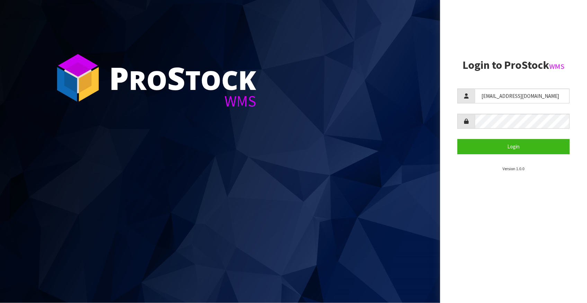
click at [446, 173] on aside "Login to ProStock WMS [EMAIL_ADDRESS][DOMAIN_NAME] Login Version 1.0.0" at bounding box center [513, 151] width 147 height 303
drag, startPoint x: 518, startPoint y: 93, endPoint x: 461, endPoint y: 88, distance: 57.7
click at [461, 88] on section "Login to ProStock WMS [EMAIL_ADDRESS][DOMAIN_NAME] Login Version 1.0.0" at bounding box center [513, 115] width 112 height 113
type input "[PERSON_NAME]"
click at [462, 115] on div at bounding box center [513, 121] width 112 height 15
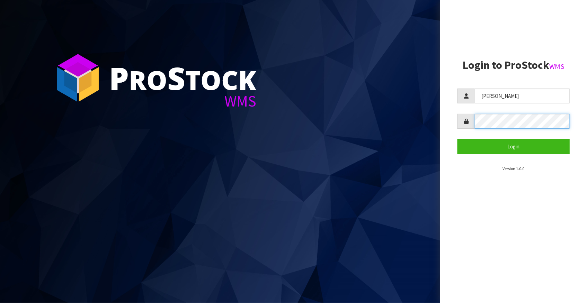
click at [457, 139] on button "Login" at bounding box center [513, 146] width 112 height 15
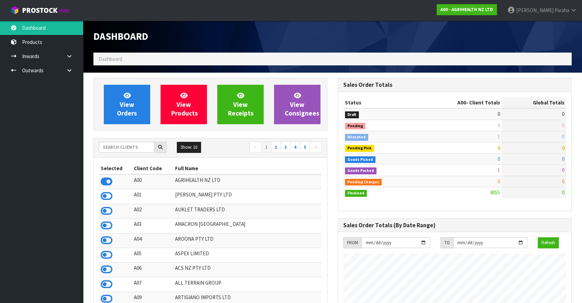
scroll to position [523, 244]
click at [125, 145] on input "text" at bounding box center [127, 147] width 56 height 11
click at [112, 149] on input "text" at bounding box center [127, 147] width 56 height 11
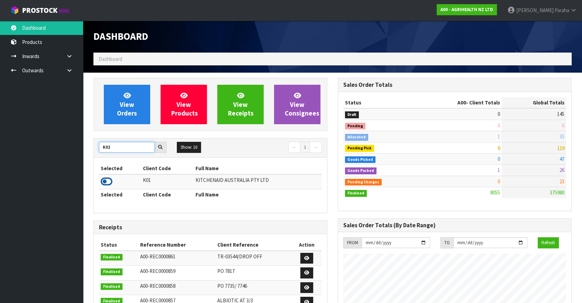
type input "K01"
click at [111, 183] on icon at bounding box center [107, 182] width 12 height 10
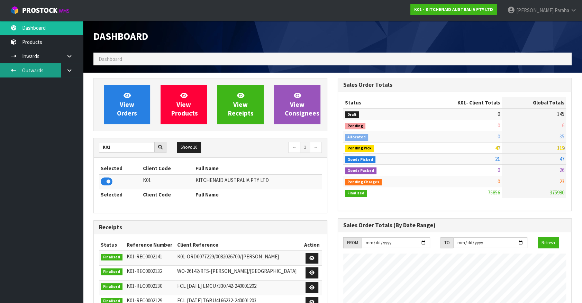
click at [42, 69] on link "Outwards" at bounding box center [41, 70] width 83 height 14
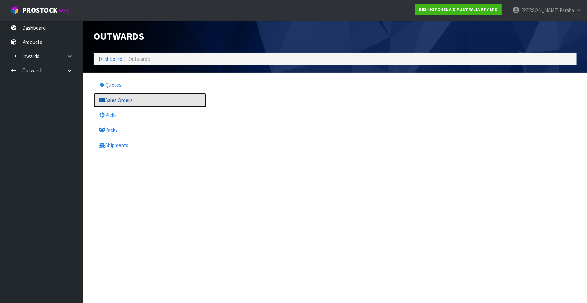
click at [125, 100] on link "Sales Orders" at bounding box center [149, 100] width 113 height 14
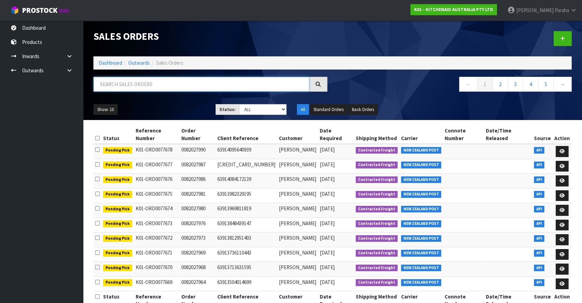
click at [129, 84] on input "text" at bounding box center [201, 84] width 216 height 15
type input "JOB-0406357"
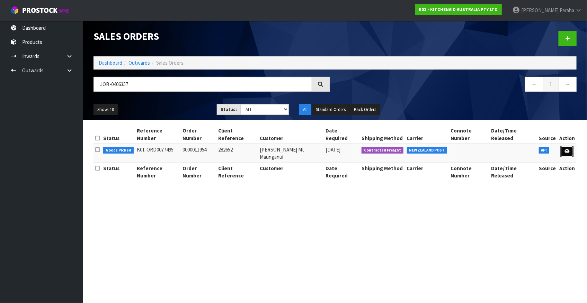
click at [567, 149] on icon at bounding box center [566, 151] width 5 height 4
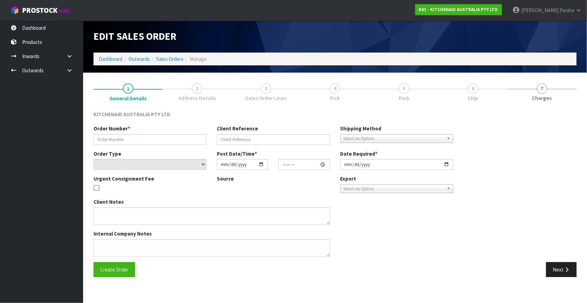
type input "0000011954"
type input "282652"
select select "number:0"
type input "[DATE]"
type input "19:32:48.000"
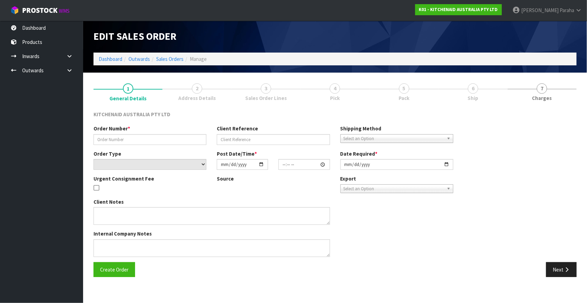
type input "[DATE]"
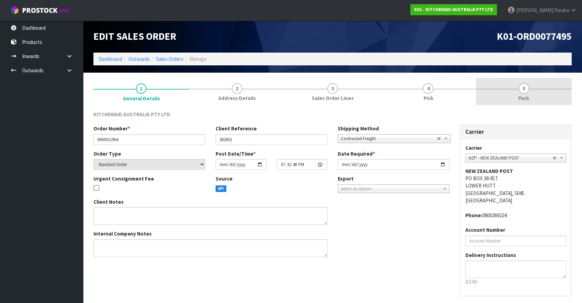
click at [529, 92] on link "5 Pack" at bounding box center [524, 91] width 96 height 27
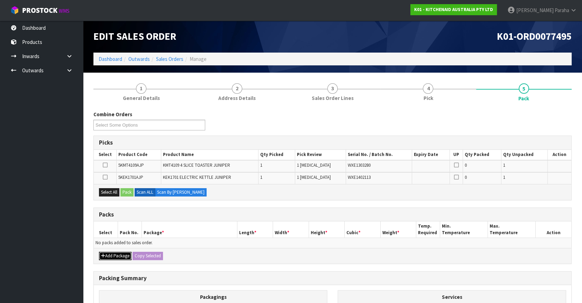
click at [114, 255] on button "Add Package" at bounding box center [115, 256] width 33 height 8
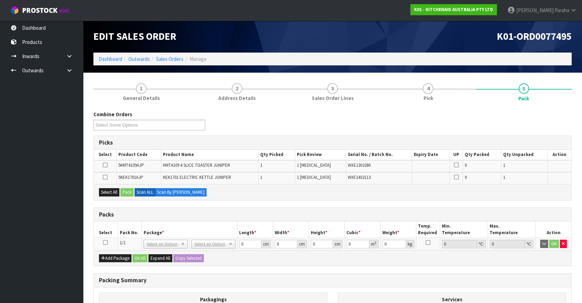
click at [105, 243] on icon at bounding box center [105, 243] width 5 height 0
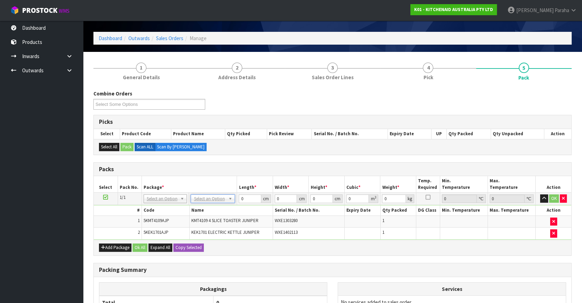
scroll to position [31, 0]
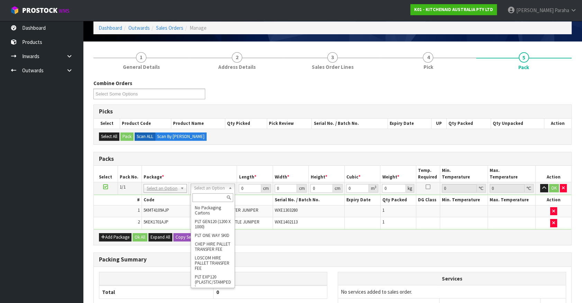
click at [220, 198] on input "text" at bounding box center [212, 197] width 40 height 9
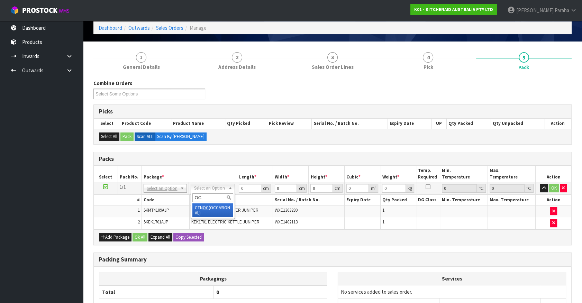
type input "OC"
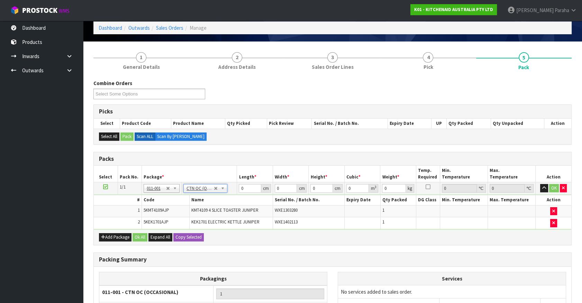
type input "6.5"
drag, startPoint x: 242, startPoint y: 188, endPoint x: 237, endPoint y: 188, distance: 5.5
click at [237, 188] on td "0 cm" at bounding box center [255, 188] width 36 height 12
type input "76"
type input "38"
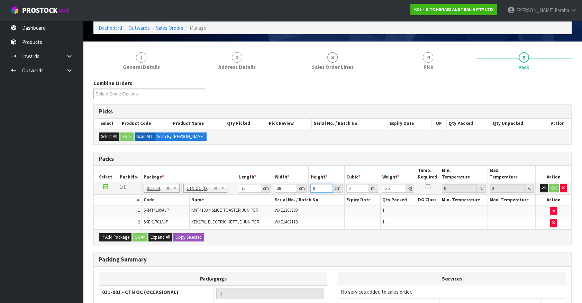
type input "3"
type input "0.008664"
type input "30"
type input "0.08664"
type input "30"
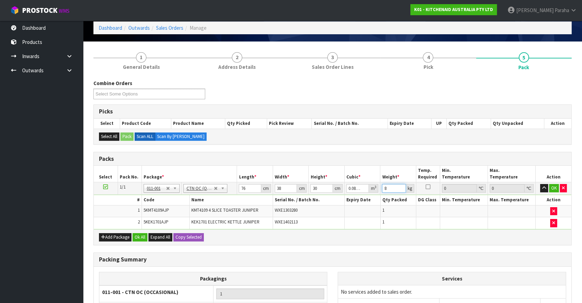
type input "8"
click button "OK" at bounding box center [554, 188] width 10 height 8
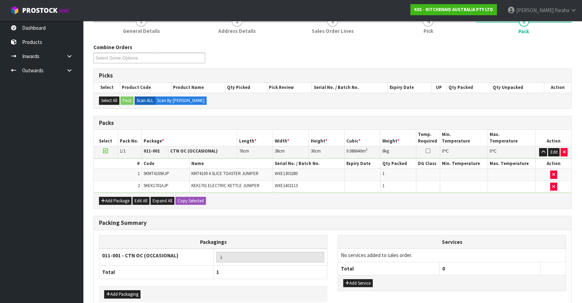
scroll to position [102, 0]
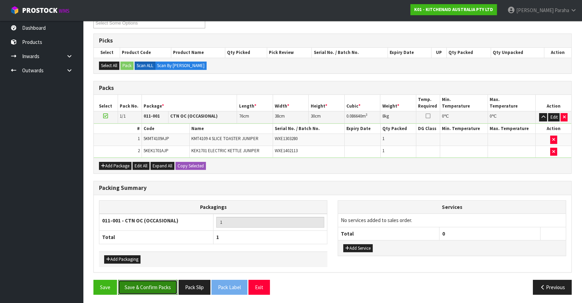
click at [149, 287] on button "Save & Confirm Packs" at bounding box center [148, 287] width 60 height 15
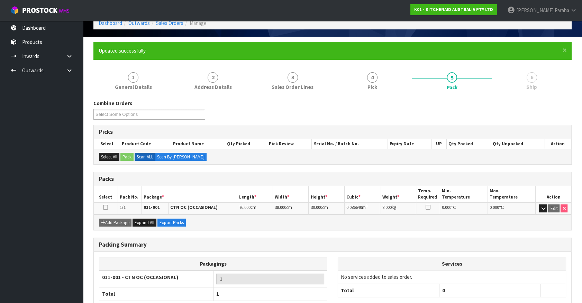
scroll to position [78, 0]
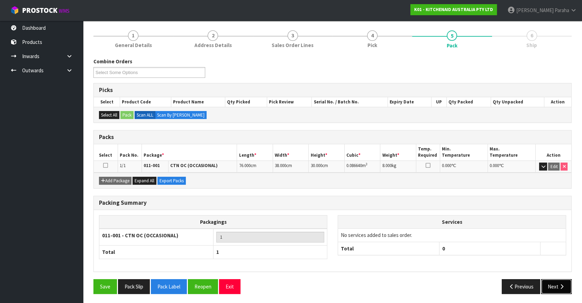
click at [557, 280] on button "Next" at bounding box center [556, 286] width 30 height 15
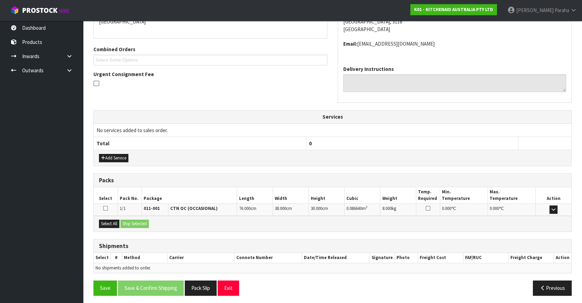
scroll to position [161, 0]
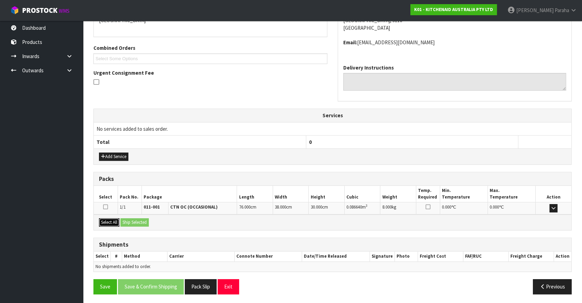
click at [107, 221] on button "Select All" at bounding box center [109, 222] width 20 height 8
click at [136, 218] on button "Ship Selected" at bounding box center [134, 222] width 28 height 8
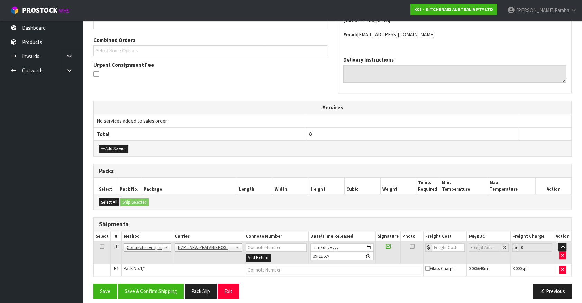
scroll to position [173, 0]
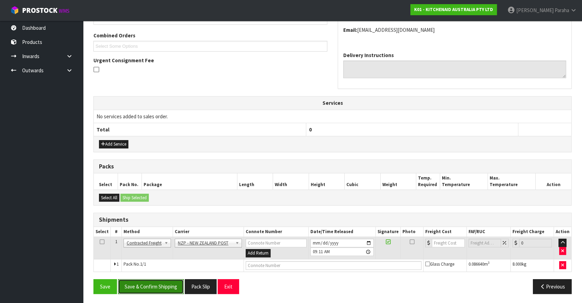
click at [160, 288] on button "Save & Confirm Shipping" at bounding box center [151, 286] width 66 height 15
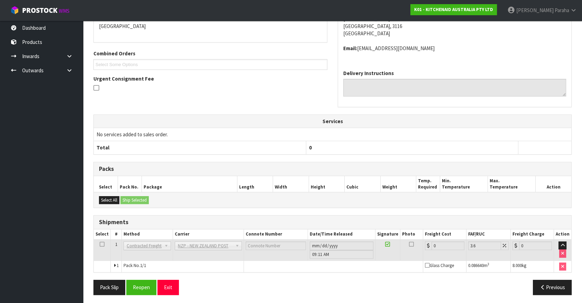
scroll to position [163, 0]
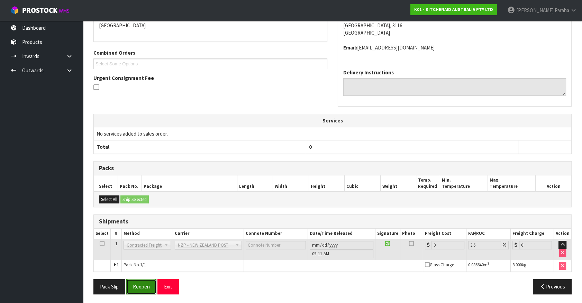
click at [140, 290] on button "Reopen" at bounding box center [141, 286] width 30 height 15
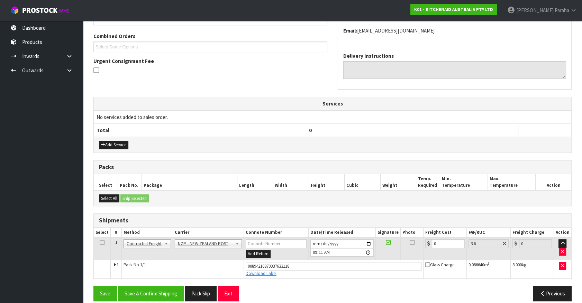
scroll to position [179, 0]
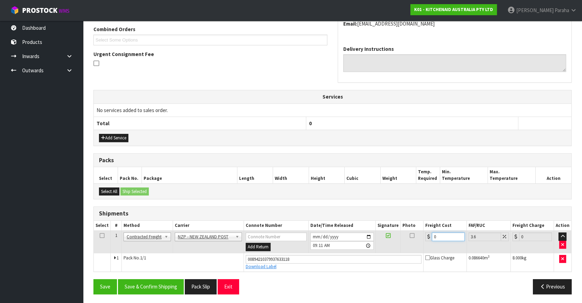
drag, startPoint x: 441, startPoint y: 235, endPoint x: 424, endPoint y: 232, distance: 17.9
click at [424, 232] on td "0" at bounding box center [444, 242] width 43 height 22
type input "1"
type input "1.04"
type input "14"
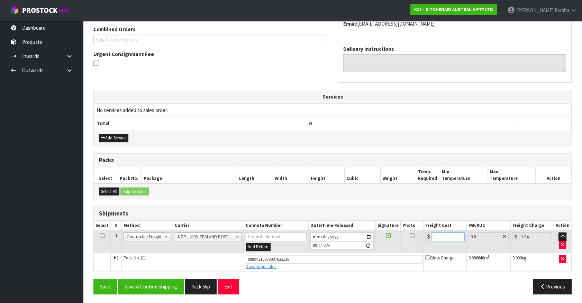
type input "14.5"
type input "14.9"
type input "15.44"
type input "14.95"
type input "15.49"
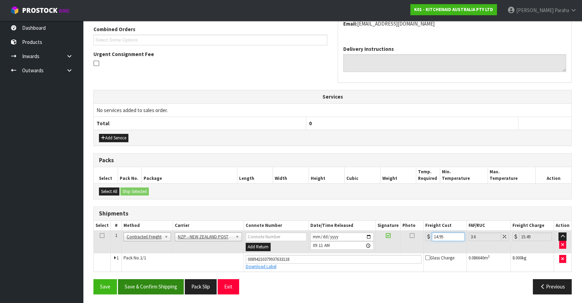
type input "14.95"
click at [163, 287] on button "Save & Confirm Shipping" at bounding box center [151, 286] width 66 height 15
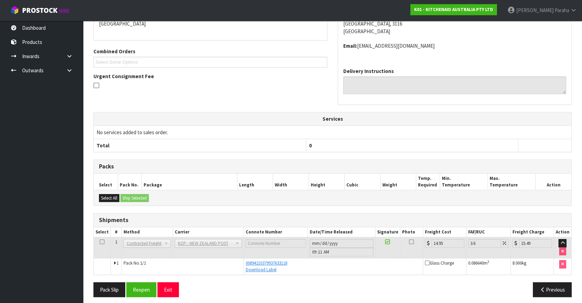
scroll to position [161, 0]
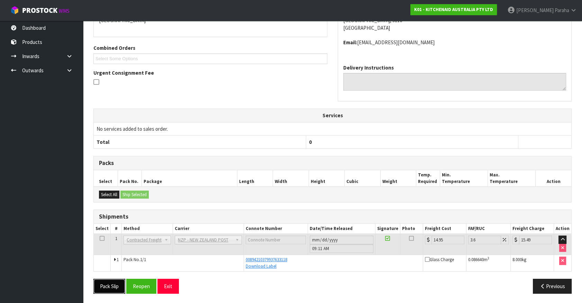
click at [114, 284] on button "Pack Slip" at bounding box center [109, 286] width 32 height 15
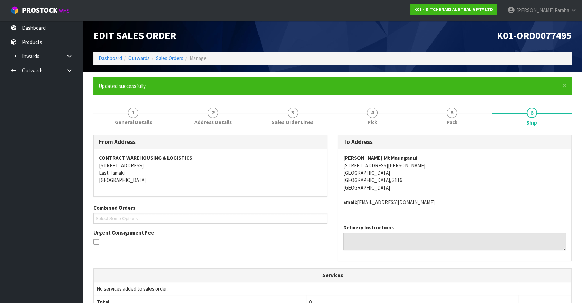
scroll to position [0, 0]
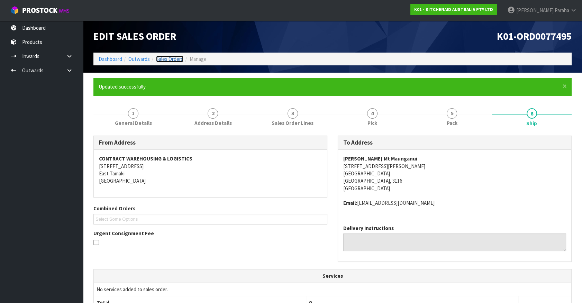
click at [163, 61] on link "Sales Orders" at bounding box center [169, 59] width 27 height 7
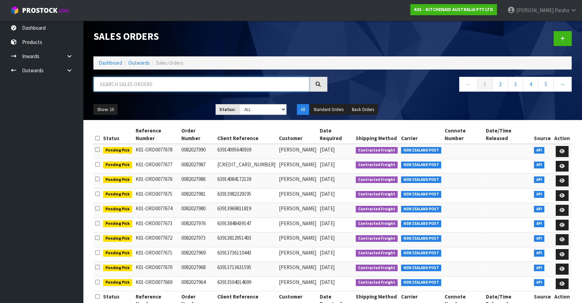
click at [175, 83] on input "text" at bounding box center [201, 84] width 216 height 15
type input "JOB-0406726"
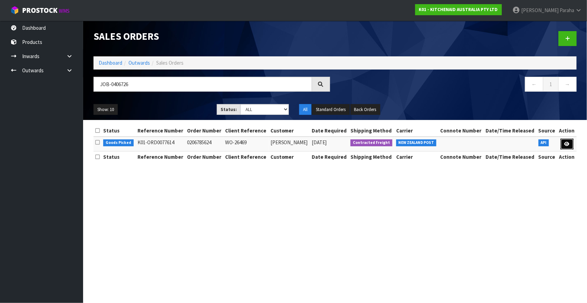
click at [564, 143] on icon at bounding box center [566, 144] width 5 height 4
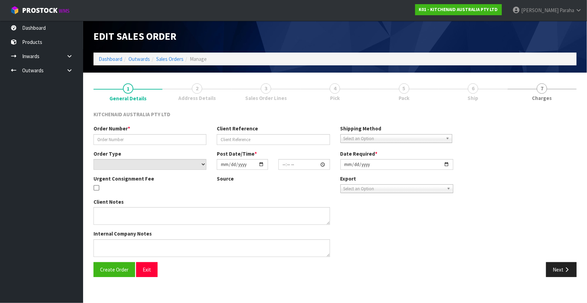
type input "0206785624"
type input "WO-26469"
select select "number:0"
type input "[DATE]"
type input "13:38:33.000"
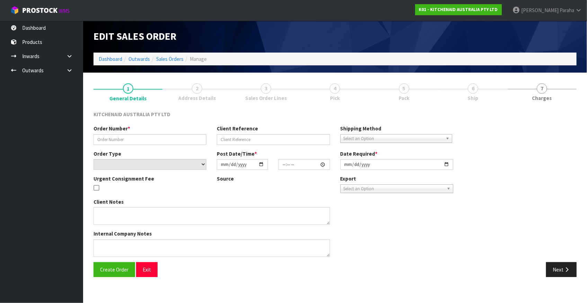
type input "[DATE]"
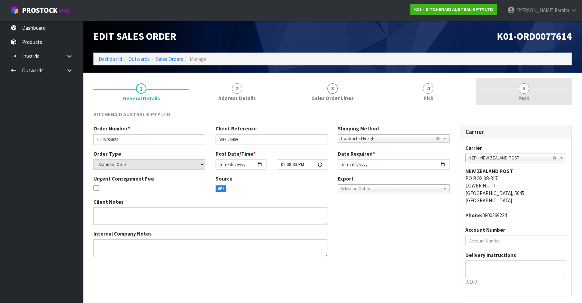
click at [530, 91] on link "5 Pack" at bounding box center [524, 91] width 96 height 27
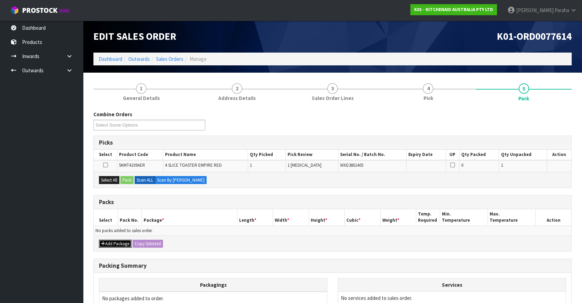
click at [114, 244] on button "Add Package" at bounding box center [115, 244] width 33 height 8
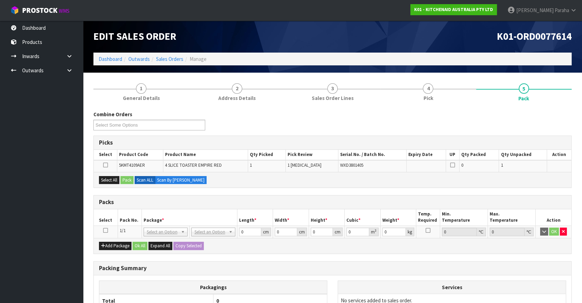
click at [106, 231] on icon at bounding box center [105, 230] width 5 height 0
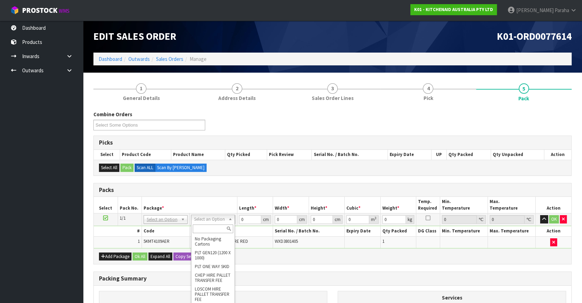
click at [221, 229] on input "text" at bounding box center [213, 229] width 40 height 9
type input "CL"
type input "4.55"
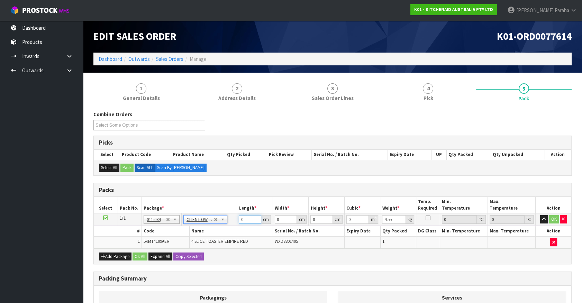
drag, startPoint x: 238, startPoint y: 214, endPoint x: 226, endPoint y: 211, distance: 12.8
click at [226, 211] on table "Select Pack No. Package * Length * Width * Height * Cubic * Weight * Temp. Requ…" at bounding box center [333, 223] width 478 height 52
type input "40"
type input "29"
type input "3"
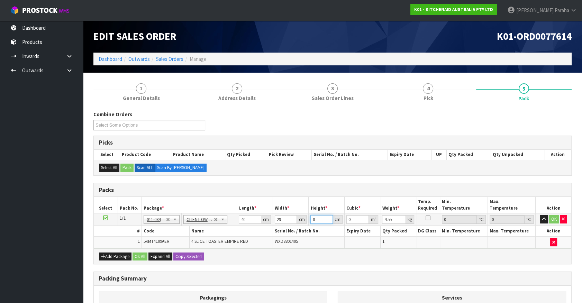
type input "0.00348"
type input "38"
type input "0.04408"
type input "38"
type input "6"
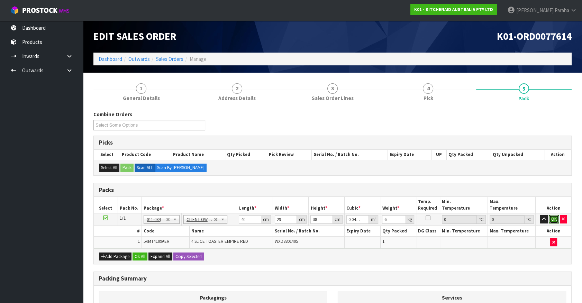
click button "OK" at bounding box center [554, 219] width 10 height 8
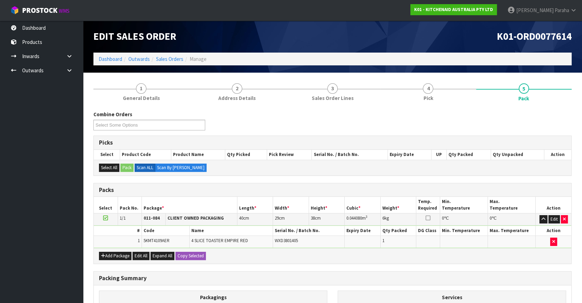
scroll to position [90, 0]
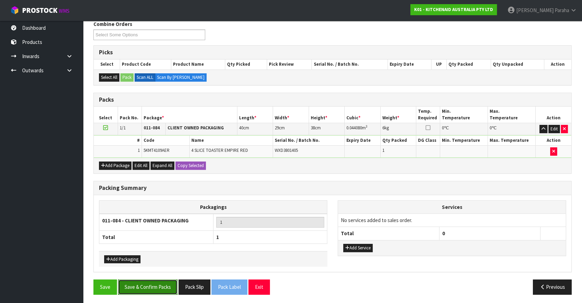
click at [150, 285] on button "Save & Confirm Packs" at bounding box center [148, 287] width 60 height 15
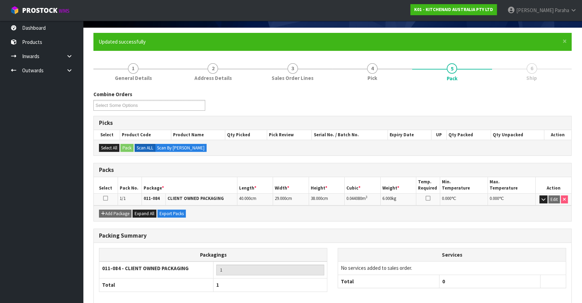
scroll to position [78, 0]
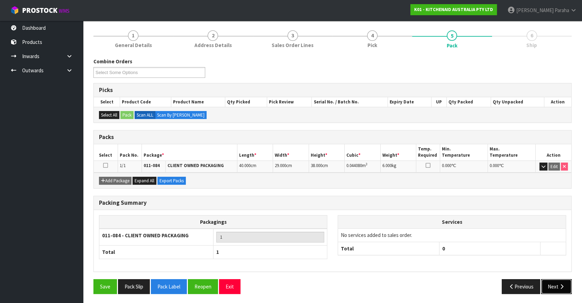
click at [564, 286] on icon "button" at bounding box center [562, 286] width 7 height 5
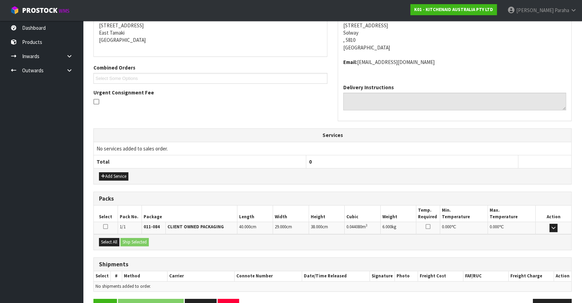
scroll to position [161, 0]
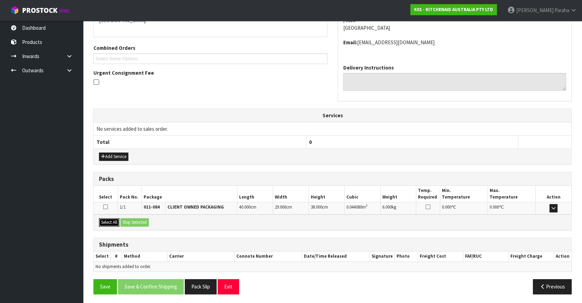
click at [114, 221] on button "Select All" at bounding box center [109, 222] width 20 height 8
click at [138, 224] on button "Ship Selected" at bounding box center [134, 222] width 28 height 8
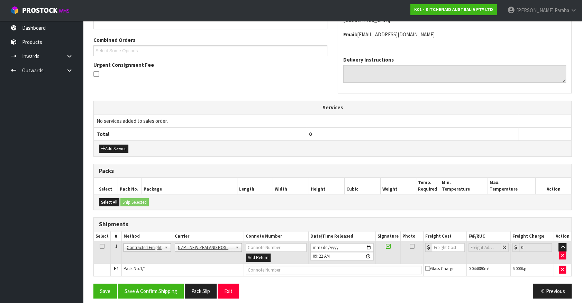
scroll to position [173, 0]
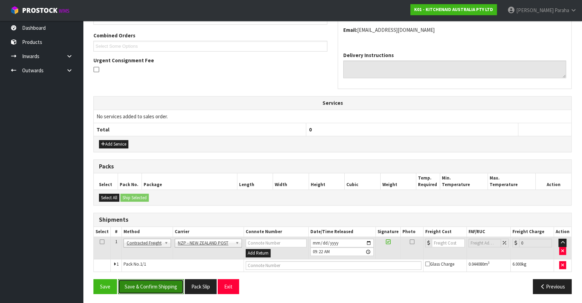
click at [153, 286] on button "Save & Confirm Shipping" at bounding box center [151, 286] width 66 height 15
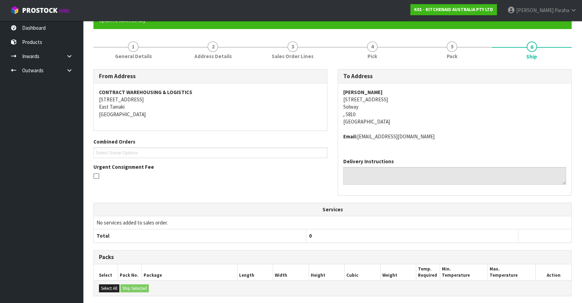
scroll to position [163, 0]
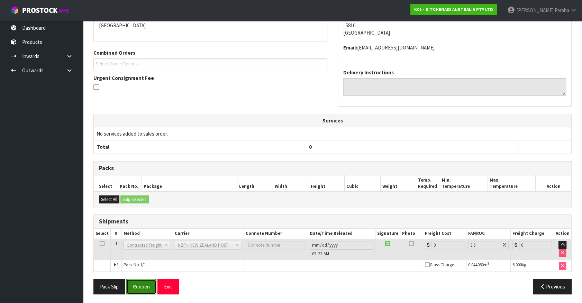
click at [145, 289] on button "Reopen" at bounding box center [141, 286] width 30 height 15
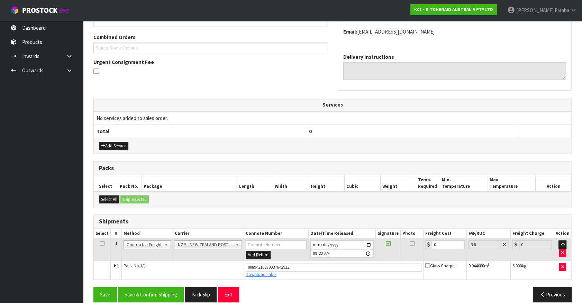
scroll to position [179, 0]
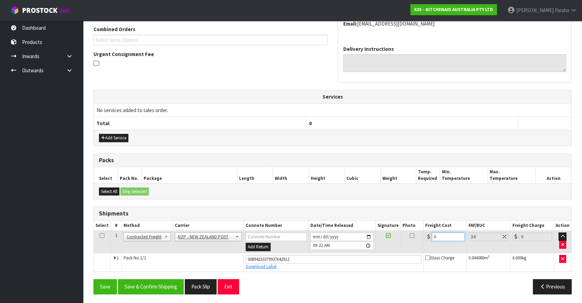
drag, startPoint x: 445, startPoint y: 236, endPoint x: 412, endPoint y: 236, distance: 32.9
click at [412, 236] on tr "1 Client Local Pickup Customer Local Pickup Company Freight Contracted Freight …" at bounding box center [333, 242] width 478 height 22
type input "8"
type input "8.29"
type input "8.4"
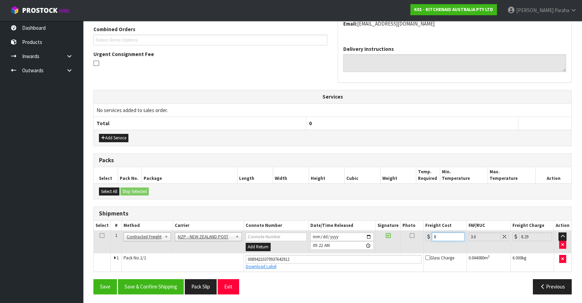
type input "8.7"
type input "8.45"
type input "8.75"
type input "8.45"
click at [165, 290] on button "Save & Confirm Shipping" at bounding box center [151, 286] width 66 height 15
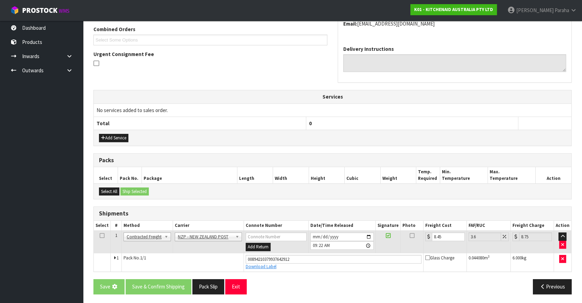
scroll to position [0, 0]
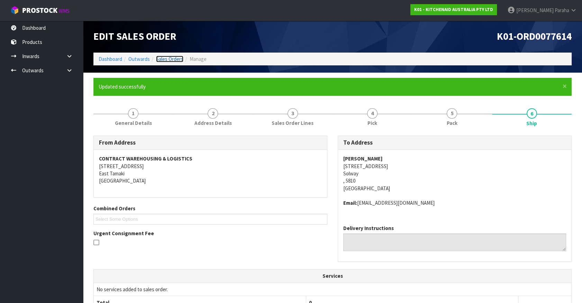
click at [159, 58] on link "Sales Orders" at bounding box center [169, 59] width 27 height 7
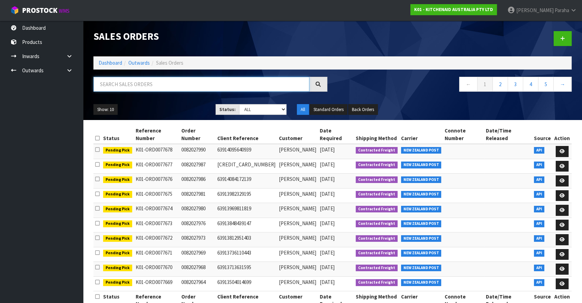
click at [154, 80] on input "text" at bounding box center [201, 84] width 216 height 15
click at [183, 83] on input "text" at bounding box center [201, 84] width 216 height 15
type input "JOB-0406779"
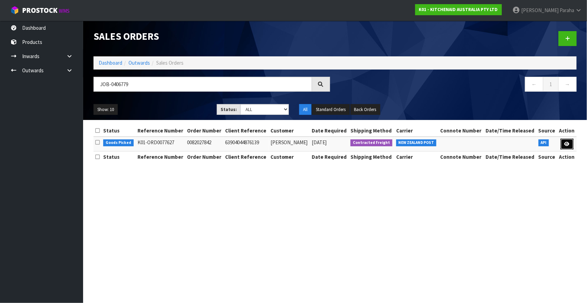
click at [566, 146] on icon at bounding box center [566, 144] width 5 height 4
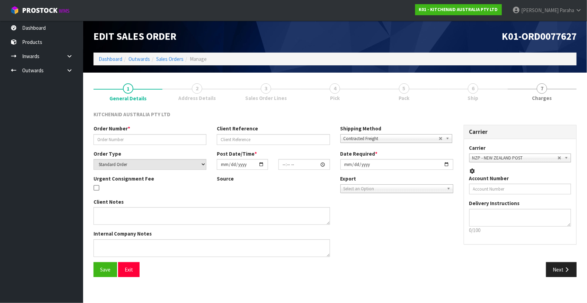
type input "0082027842"
type input "63904044876139"
select select "number:0"
type input "[DATE]"
type input "21:36:25.000"
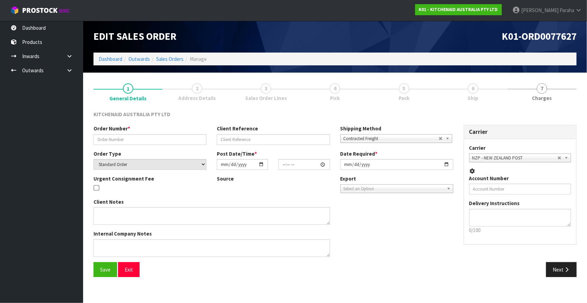
type input "[DATE]"
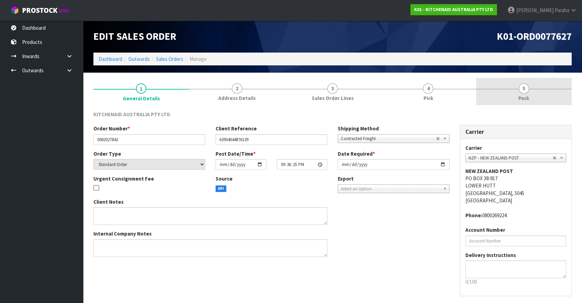
click at [524, 90] on span "5" at bounding box center [524, 88] width 10 height 10
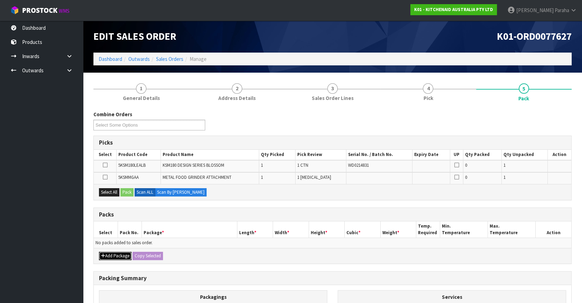
click at [115, 253] on button "Add Package" at bounding box center [115, 256] width 33 height 8
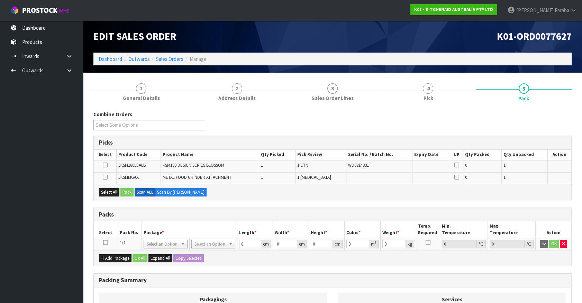
click at [105, 243] on icon at bounding box center [105, 243] width 5 height 0
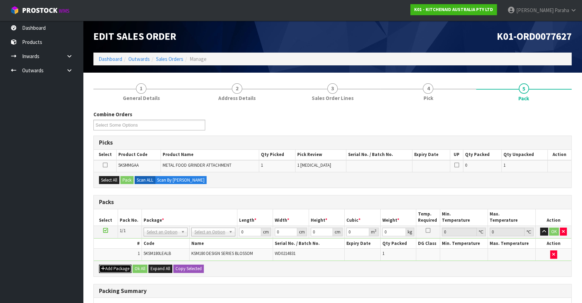
click at [117, 265] on button "Add Package" at bounding box center [115, 269] width 33 height 8
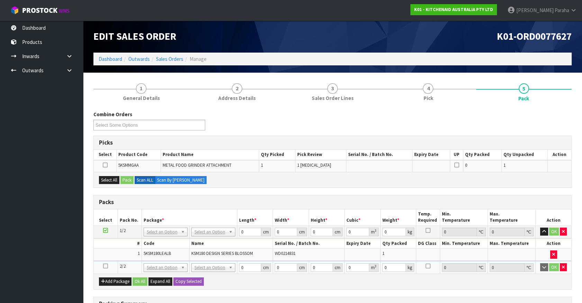
click at [106, 266] on icon at bounding box center [105, 266] width 5 height 0
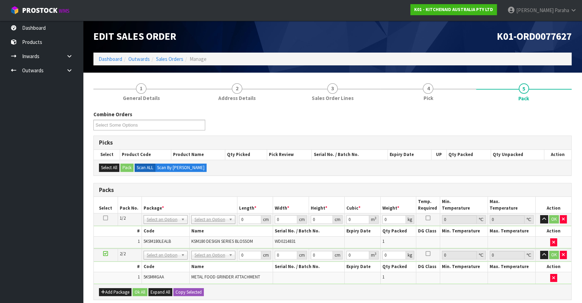
scroll to position [31, 0]
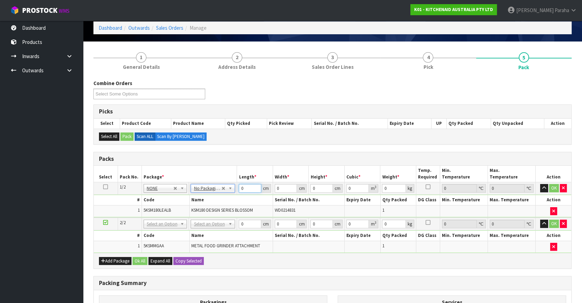
drag, startPoint x: 245, startPoint y: 189, endPoint x: 232, endPoint y: 186, distance: 13.7
click at [232, 186] on tr "1/2 NONE 007-001 007-002 007-004 007-009 007-013 007-014 007-015 007-017 007-01…" at bounding box center [333, 188] width 478 height 12
type input "44"
type input "32"
type input "4"
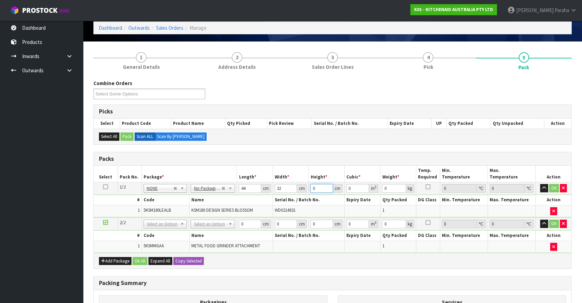
type input "0.005632"
type input "44"
type input "0.061952"
type input "44"
type input "14"
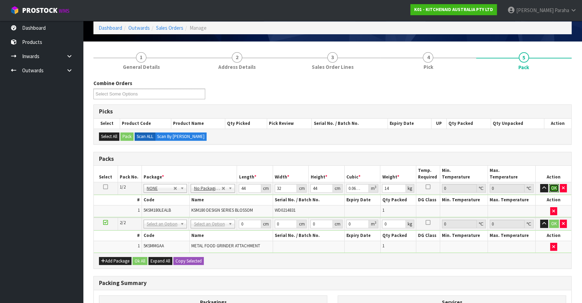
click at [553, 185] on button "OK" at bounding box center [554, 188] width 10 height 8
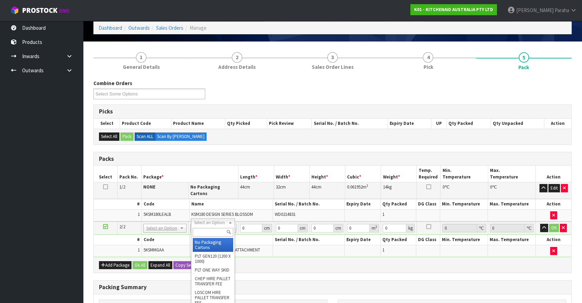
click at [208, 230] on input "text" at bounding box center [213, 232] width 40 height 9
type input "OC"
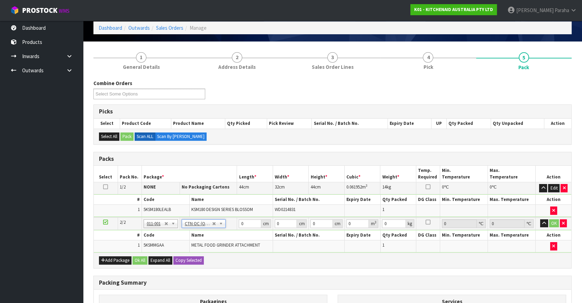
type input "2.3"
drag, startPoint x: 249, startPoint y: 224, endPoint x: 235, endPoint y: 222, distance: 14.3
click at [235, 222] on tr "2/2 NONE 007-001 007-002 007-004 007-009 007-013 007-014 007-015 007-017 007-01…" at bounding box center [333, 223] width 478 height 13
type input "42"
type input "28"
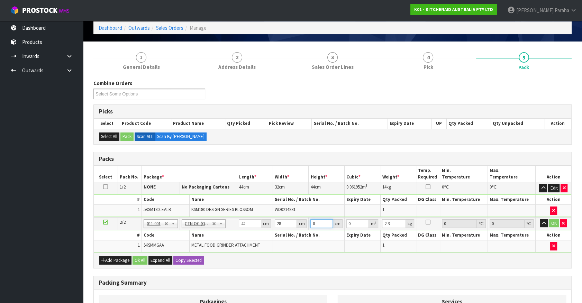
type input "1"
type input "0.001176"
type input "18"
type input "0.021168"
type input "18"
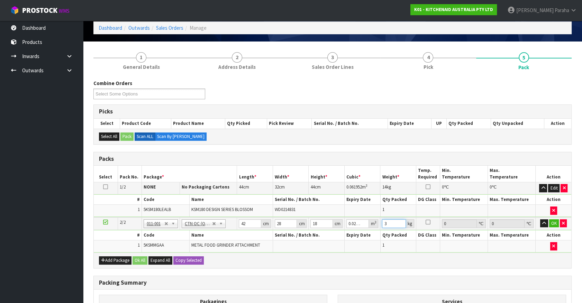
type input "3"
click button "OK" at bounding box center [554, 223] width 10 height 8
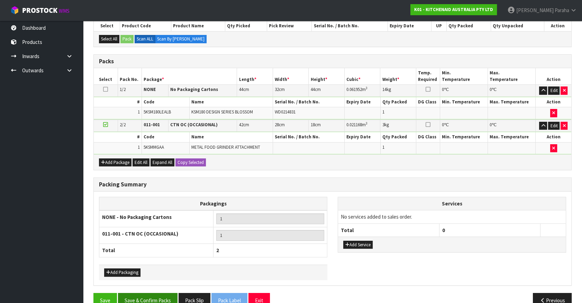
scroll to position [142, 0]
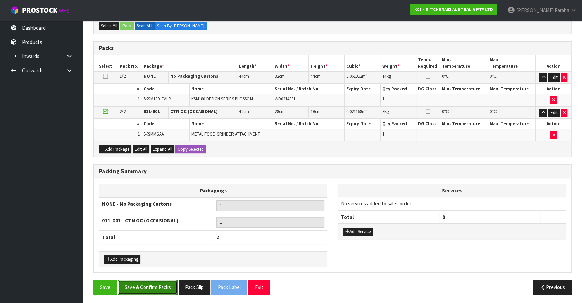
click at [152, 282] on button "Save & Confirm Packs" at bounding box center [148, 287] width 60 height 15
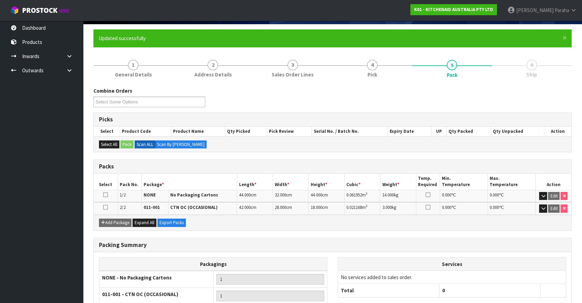
scroll to position [107, 0]
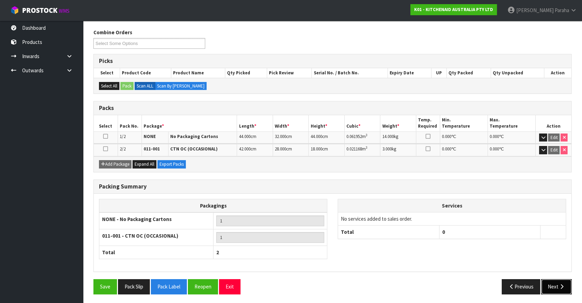
click at [562, 289] on button "Next" at bounding box center [556, 286] width 30 height 15
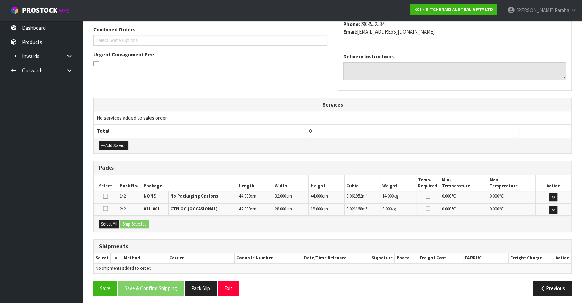
scroll to position [180, 0]
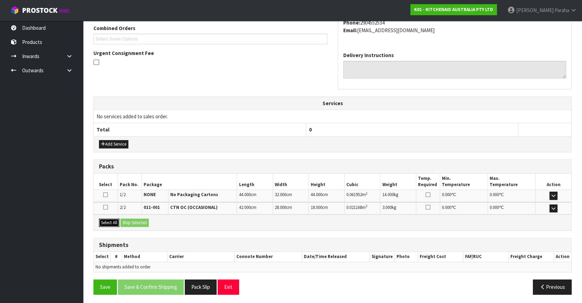
click at [112, 220] on button "Select All" at bounding box center [109, 223] width 20 height 8
click at [130, 219] on button "Ship Selected" at bounding box center [134, 223] width 28 height 8
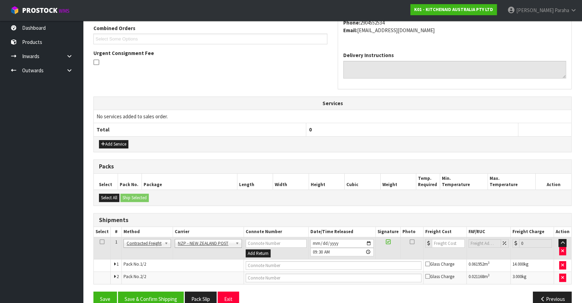
scroll to position [193, 0]
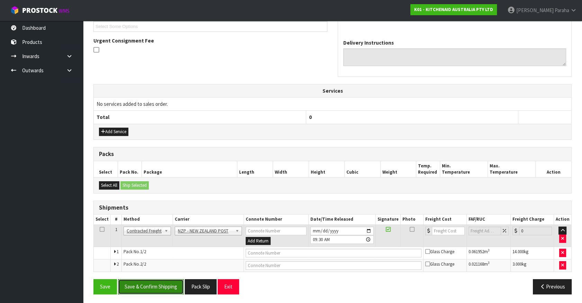
click at [145, 288] on button "Save & Confirm Shipping" at bounding box center [151, 286] width 66 height 15
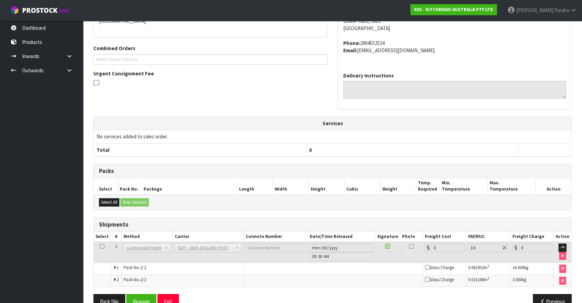
scroll to position [183, 0]
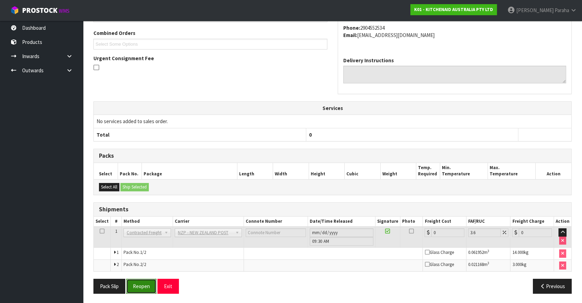
click at [146, 286] on button "Reopen" at bounding box center [141, 286] width 30 height 15
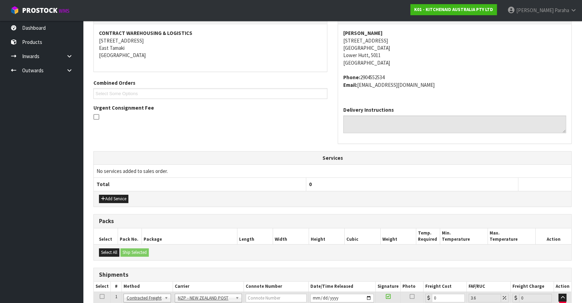
scroll to position [199, 0]
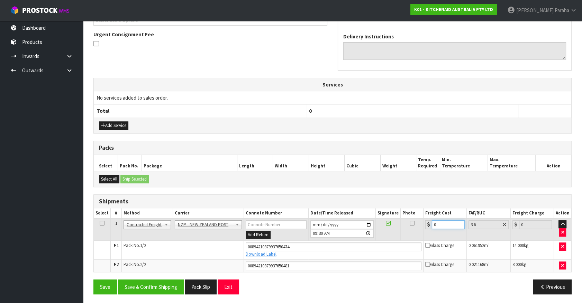
drag, startPoint x: 436, startPoint y: 219, endPoint x: 426, endPoint y: 221, distance: 10.9
click at [426, 221] on div "0" at bounding box center [444, 224] width 39 height 9
type input "2"
type input "2.07"
type input "20"
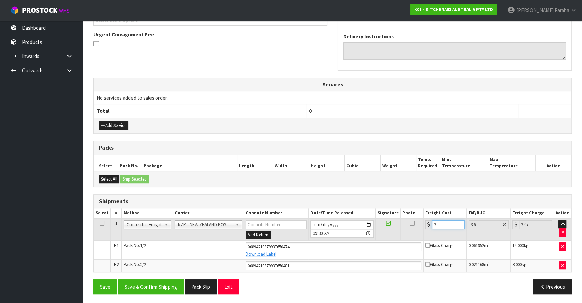
type input "20.72"
type input "203"
type input "210.31"
type input "203.1"
type input "210.41"
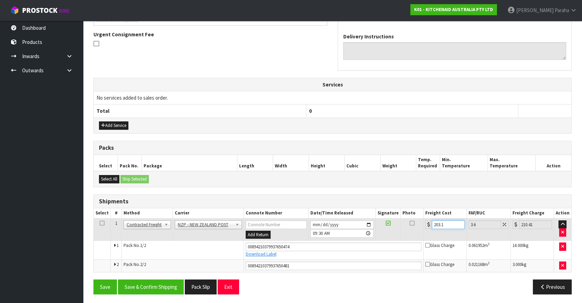
type input "203.15"
type input "210.46"
click at [439, 225] on input "203.15" at bounding box center [448, 224] width 33 height 9
type input "20.15"
type input "20.88"
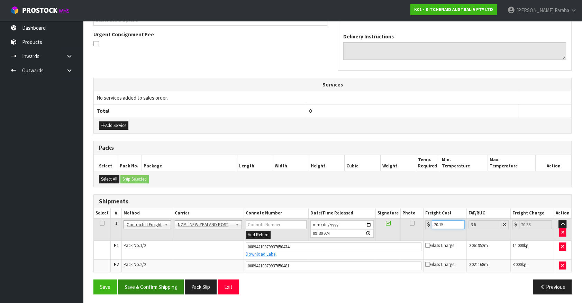
type input "20.15"
click at [138, 286] on button "Save & Confirm Shipping" at bounding box center [151, 287] width 66 height 15
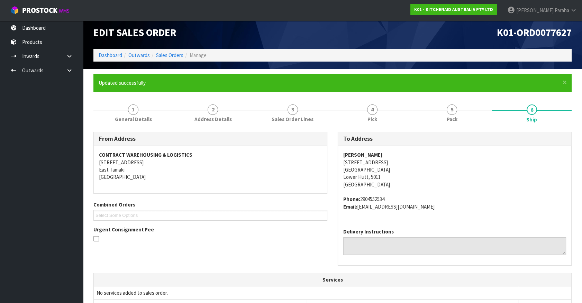
scroll to position [0, 0]
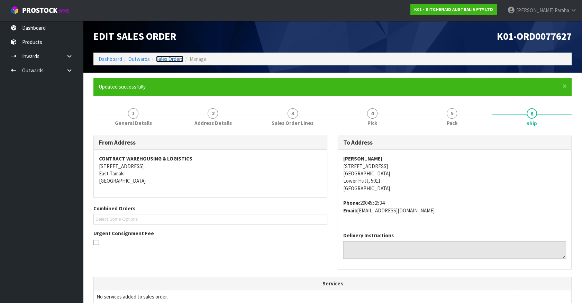
click at [172, 59] on link "Sales Orders" at bounding box center [169, 59] width 27 height 7
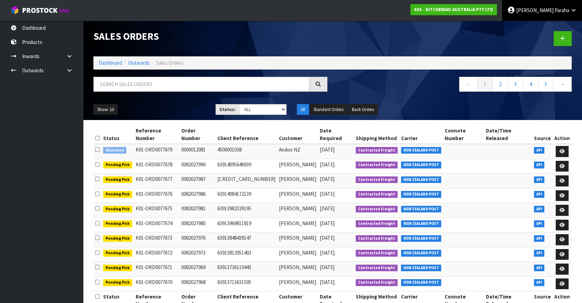
drag, startPoint x: 562, startPoint y: 7, endPoint x: 560, endPoint y: 11, distance: 4.6
click at [562, 7] on span "Paraha" at bounding box center [562, 10] width 15 height 7
click at [558, 26] on link "Logout" at bounding box center [554, 27] width 55 height 9
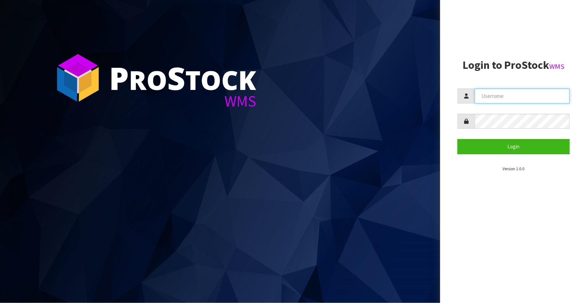
type input "[EMAIL_ADDRESS][DOMAIN_NAME]"
click at [467, 237] on aside "Login to ProStock WMS [EMAIL_ADDRESS][DOMAIN_NAME] Login Version 1.0.0" at bounding box center [513, 151] width 147 height 303
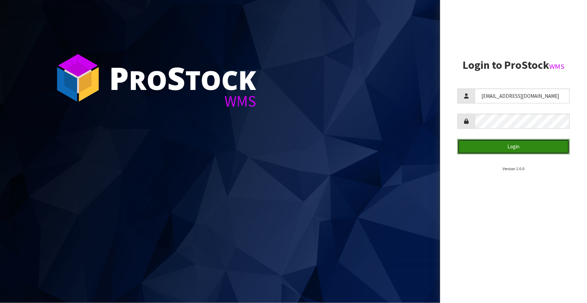
click at [487, 144] on button "Login" at bounding box center [513, 146] width 112 height 15
